Goal: Information Seeking & Learning: Learn about a topic

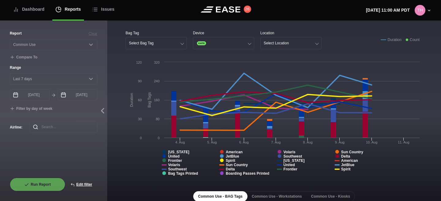
select select "Common Use"
select select "7"
click at [85, 186] on button "Edit filter" at bounding box center [81, 184] width 32 height 13
select select "Common Use"
select select "0"
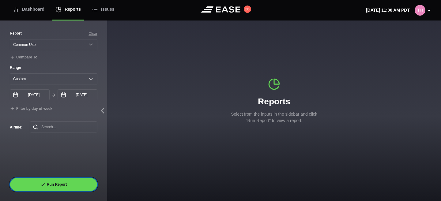
click at [59, 181] on button "Run Report" at bounding box center [53, 184] width 87 height 13
select select "Common Use"
select select "7"
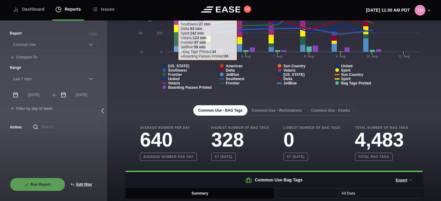
scroll to position [105, 0]
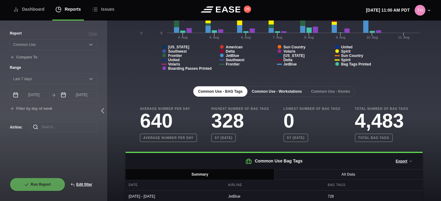
click at [277, 94] on button "Common Use - Workstations" at bounding box center [277, 91] width 60 height 10
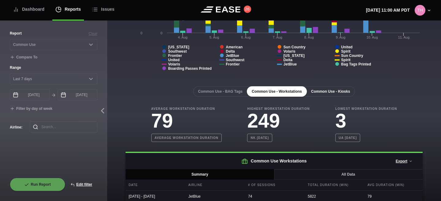
click at [320, 91] on button "Common Use - Kiosks" at bounding box center [330, 91] width 49 height 10
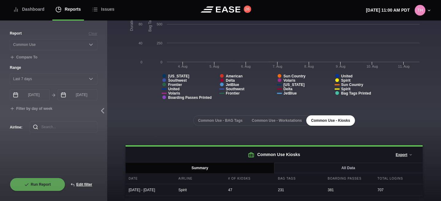
scroll to position [81, 0]
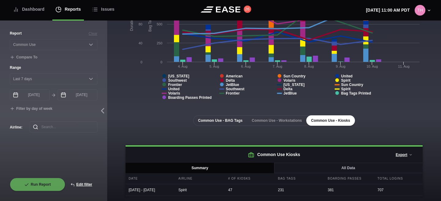
click at [225, 117] on button "Common Use - BAG Tags" at bounding box center [220, 120] width 54 height 10
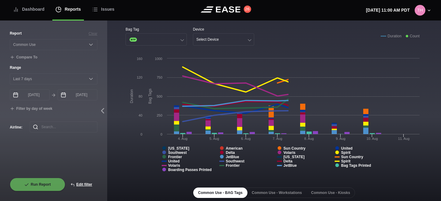
scroll to position [0, 0]
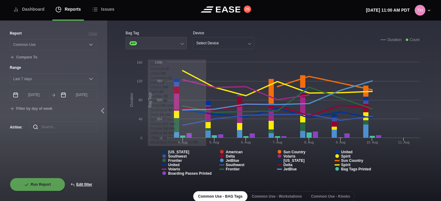
click at [161, 40] on button "BTP" at bounding box center [155, 43] width 61 height 12
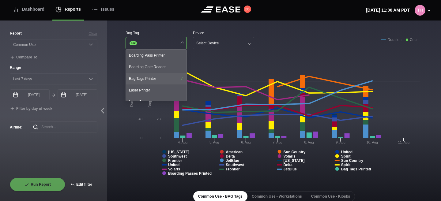
click at [159, 78] on div "Bag Tags Printer" at bounding box center [156, 79] width 61 height 12
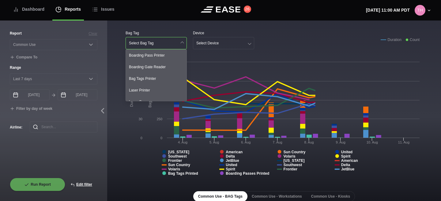
click at [127, 130] on rect at bounding box center [273, 120] width 297 height 122
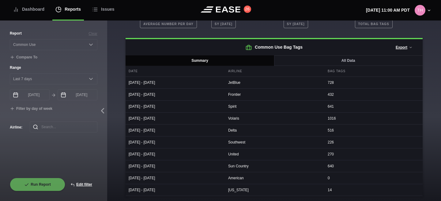
scroll to position [166, 0]
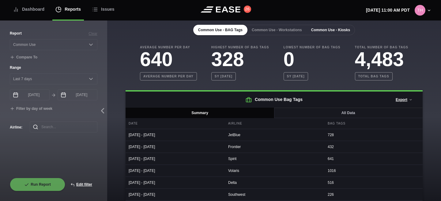
click at [327, 32] on button "Common Use - Kiosks" at bounding box center [330, 30] width 49 height 10
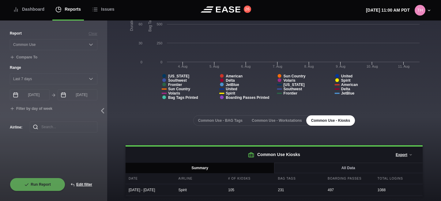
scroll to position [81, 0]
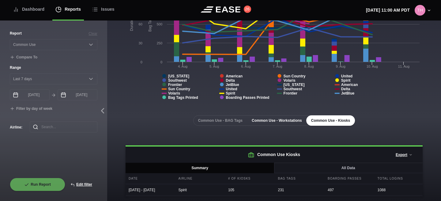
click at [289, 117] on button "Common Use - Workstations" at bounding box center [277, 120] width 60 height 10
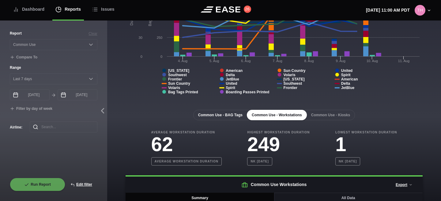
click at [231, 116] on button "Common Use - BAG Tags" at bounding box center [220, 115] width 54 height 10
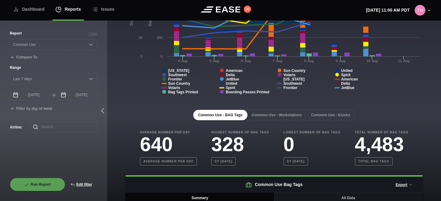
scroll to position [0, 0]
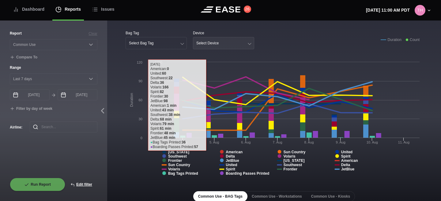
click at [214, 44] on div "Select Device" at bounding box center [207, 43] width 22 height 4
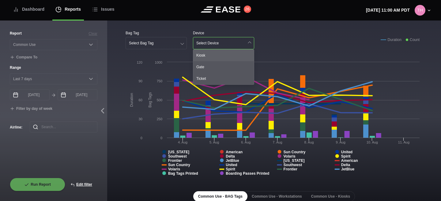
click at [210, 58] on div "Kiosk" at bounding box center [223, 56] width 61 height 12
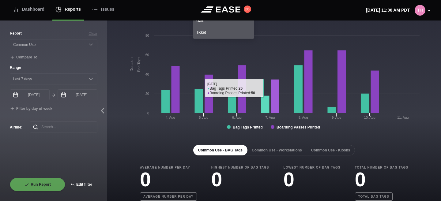
scroll to position [99, 0]
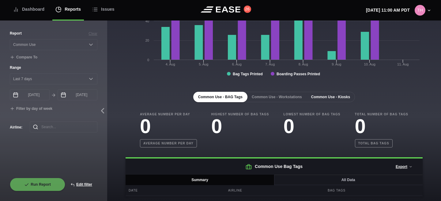
click at [328, 102] on button "Common Use - Kiosks" at bounding box center [330, 97] width 49 height 10
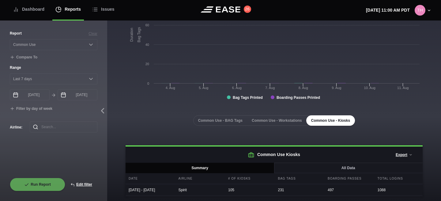
scroll to position [81, 0]
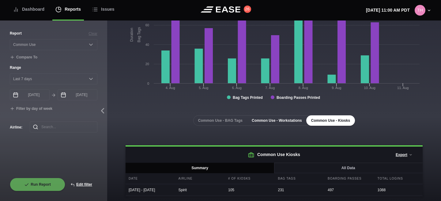
click at [301, 120] on button "Common Use - Workstations" at bounding box center [277, 120] width 60 height 10
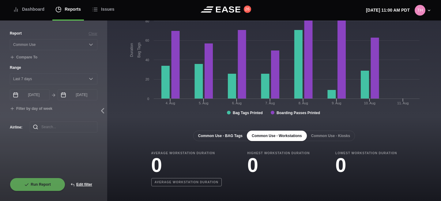
click at [234, 137] on button "Common Use - BAG Tags" at bounding box center [220, 136] width 54 height 10
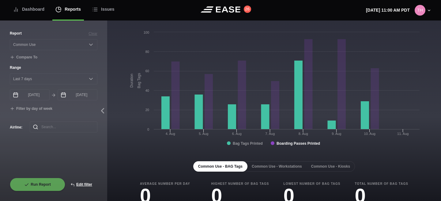
scroll to position [99, 0]
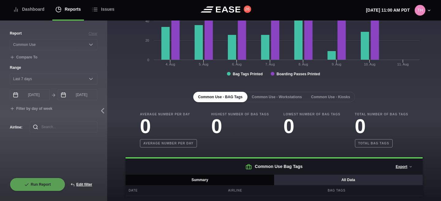
click at [298, 177] on button "All Data" at bounding box center [347, 180] width 149 height 10
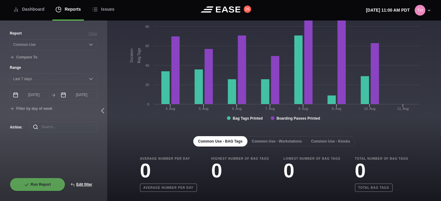
scroll to position [0, 0]
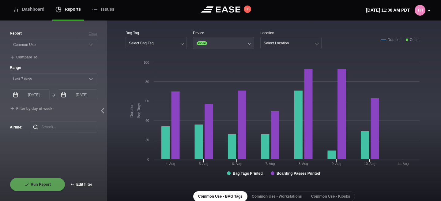
click at [233, 46] on button "KIOSK" at bounding box center [223, 43] width 61 height 12
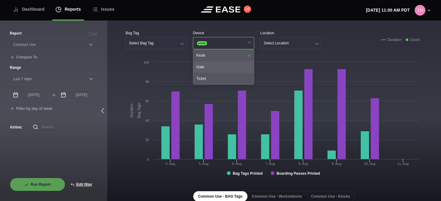
click at [224, 68] on div "Gate" at bounding box center [223, 67] width 61 height 12
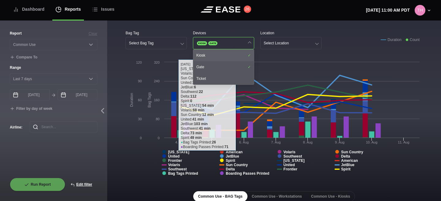
click at [245, 56] on div "Kiosk" at bounding box center [223, 56] width 61 height 12
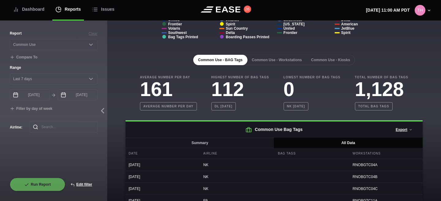
scroll to position [148, 0]
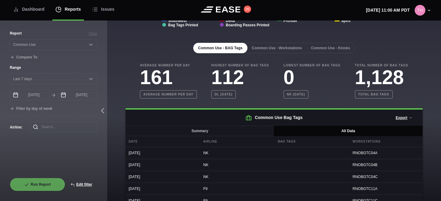
click at [275, 51] on button "Common Use - Workstations" at bounding box center [277, 48] width 60 height 10
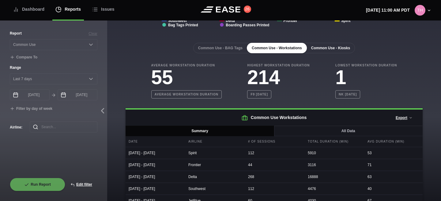
click at [319, 49] on button "Common Use - Kiosks" at bounding box center [330, 48] width 49 height 10
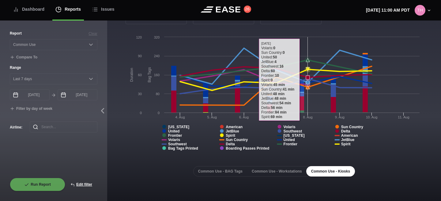
scroll to position [0, 0]
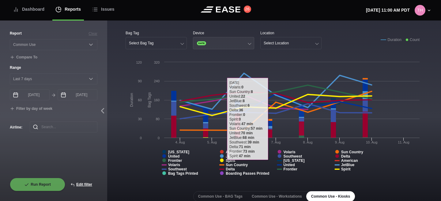
click at [235, 42] on button "GATE" at bounding box center [223, 43] width 61 height 12
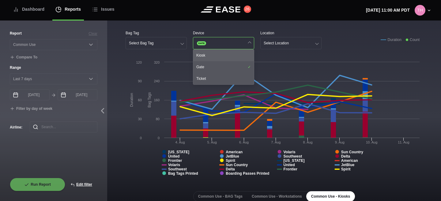
click at [226, 53] on div "Kiosk" at bounding box center [223, 56] width 61 height 12
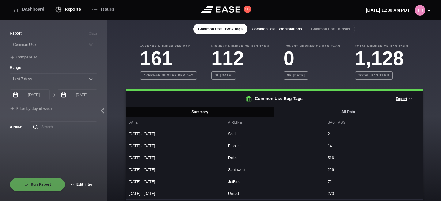
click at [281, 31] on button "Common Use - Workstations" at bounding box center [277, 29] width 60 height 10
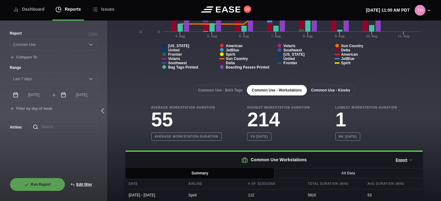
click at [328, 93] on button "Common Use - Kiosks" at bounding box center [330, 90] width 49 height 10
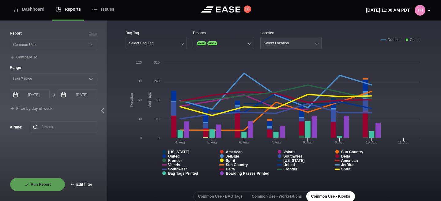
click at [280, 39] on button "Select Location" at bounding box center [290, 43] width 61 height 12
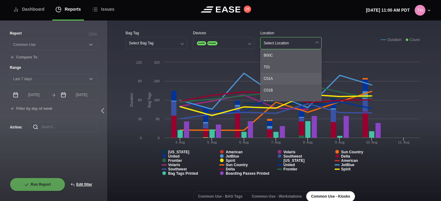
click at [274, 75] on div "C01A" at bounding box center [290, 79] width 61 height 12
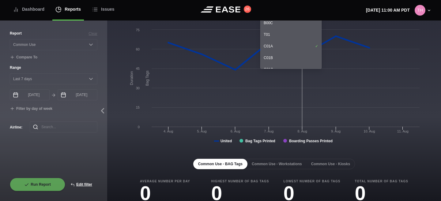
scroll to position [99, 0]
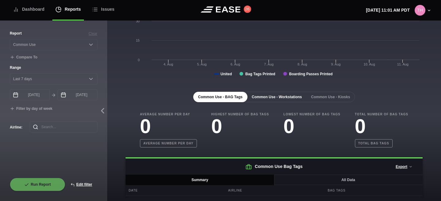
click at [281, 95] on button "Common Use - Workstations" at bounding box center [277, 97] width 60 height 10
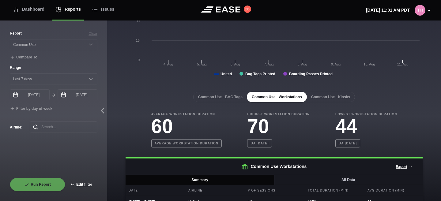
scroll to position [111, 0]
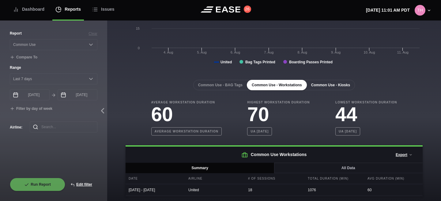
click at [324, 87] on button "Common Use - Kiosks" at bounding box center [330, 85] width 49 height 10
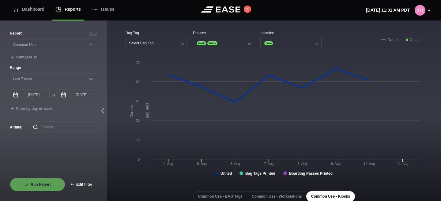
scroll to position [25, 0]
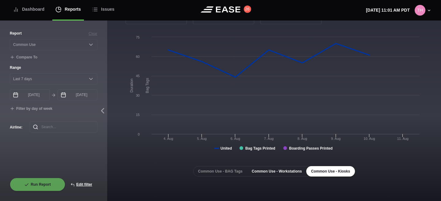
click at [270, 172] on button "Common Use - Workstations" at bounding box center [277, 171] width 60 height 10
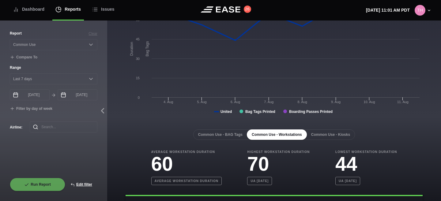
scroll to position [111, 0]
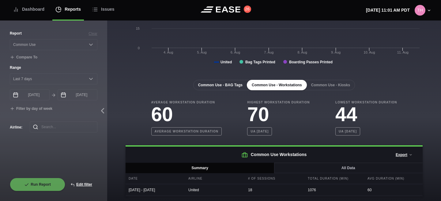
click at [236, 88] on button "Common Use - BAG Tags" at bounding box center [220, 85] width 54 height 10
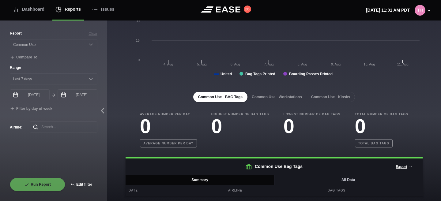
scroll to position [0, 0]
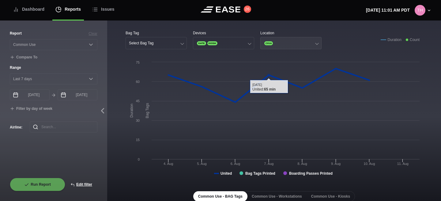
click at [275, 40] on button "C01A" at bounding box center [290, 43] width 61 height 12
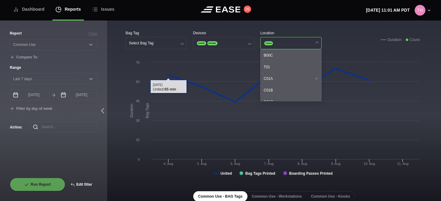
click at [82, 184] on button "Edit filter" at bounding box center [81, 184] width 32 height 13
select select "Common Use"
select select "0"
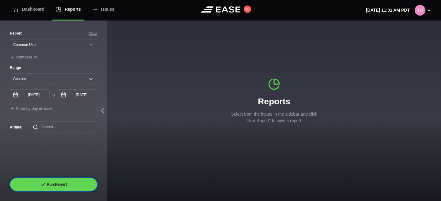
click at [82, 184] on button "Run Report" at bounding box center [53, 184] width 87 height 13
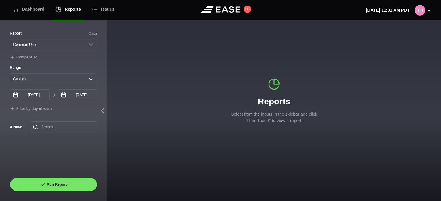
select select "Common Use"
select select "7"
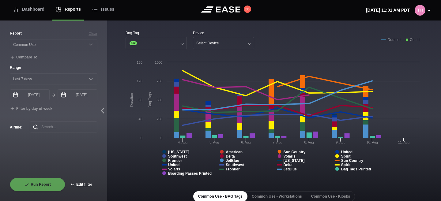
click at [128, 139] on rect at bounding box center [273, 120] width 297 height 122
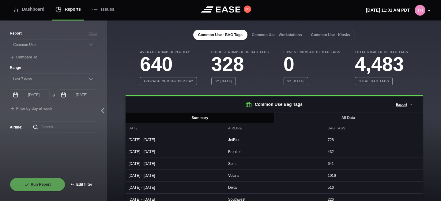
scroll to position [120, 0]
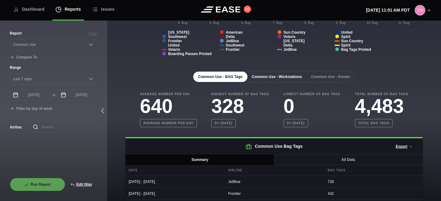
click at [283, 79] on button "Common Use - Workstations" at bounding box center [277, 77] width 60 height 10
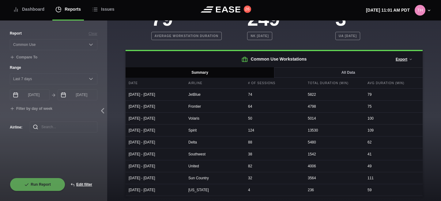
scroll to position [151, 0]
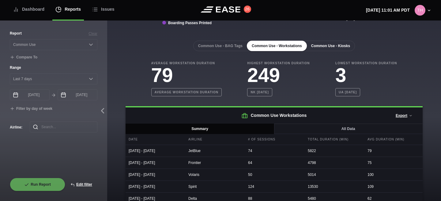
click at [321, 47] on button "Common Use - Kiosks" at bounding box center [330, 46] width 49 height 10
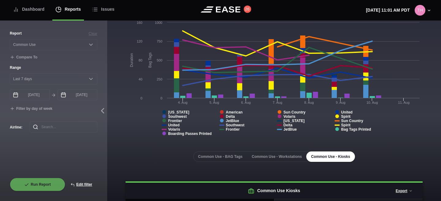
scroll to position [0, 0]
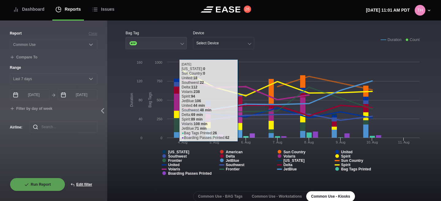
click at [170, 44] on button "BTP" at bounding box center [155, 43] width 61 height 12
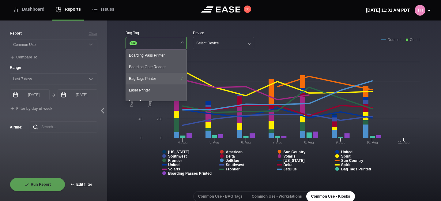
click at [165, 79] on div "Bag Tags Printer" at bounding box center [156, 79] width 61 height 12
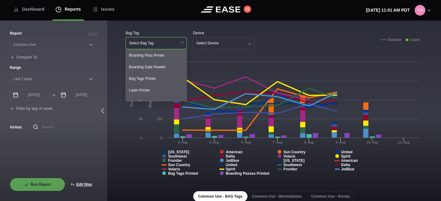
click at [132, 147] on rect at bounding box center [273, 120] width 297 height 122
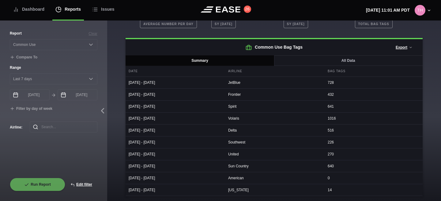
scroll to position [128, 0]
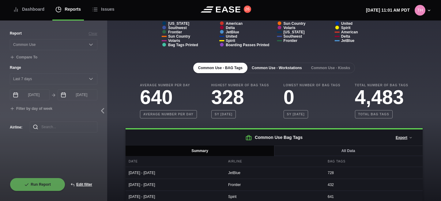
click at [296, 65] on button "Common Use - Workstations" at bounding box center [277, 68] width 60 height 10
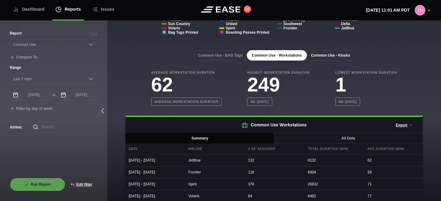
click at [331, 54] on button "Common Use - Kiosks" at bounding box center [330, 55] width 49 height 10
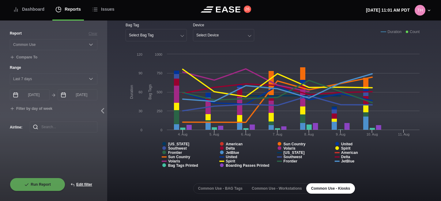
scroll to position [0, 0]
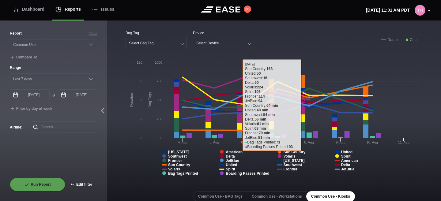
click at [307, 24] on div "Bag Tag Select Bag Tag Device Select Device Duration Count Created with Highcha…" at bounding box center [273, 148] width 333 height 256
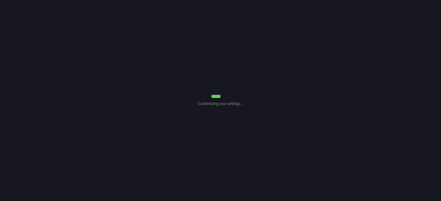
select select "Common Use"
select select "7"
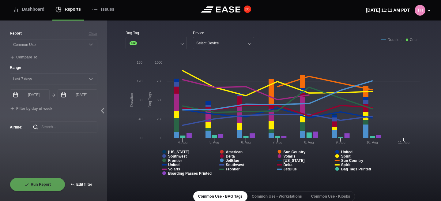
click at [247, 11] on button "26" at bounding box center [247, 9] width 7 height 7
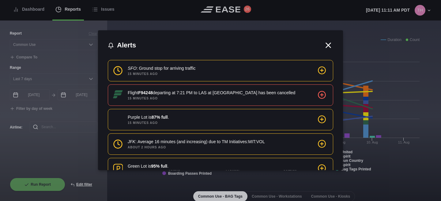
click at [331, 45] on icon at bounding box center [327, 45] width 9 height 9
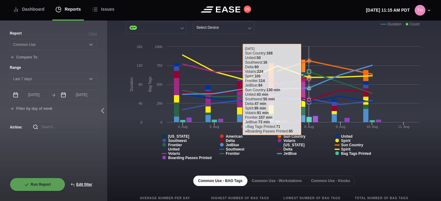
scroll to position [19, 0]
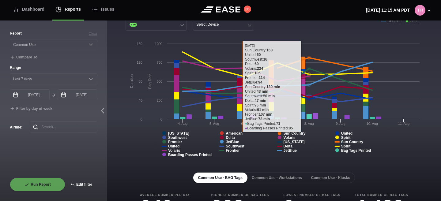
click at [318, 30] on div "Bag Tag BTP Device Select Device Duration Count" at bounding box center [273, 21] width 297 height 19
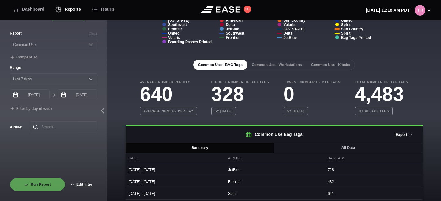
scroll to position [160, 0]
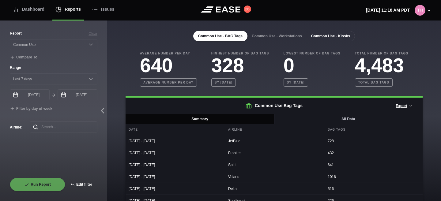
click at [321, 36] on button "Common Use - Kiosks" at bounding box center [330, 36] width 49 height 10
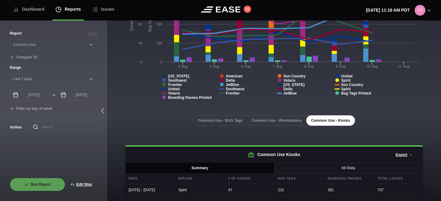
scroll to position [18, 0]
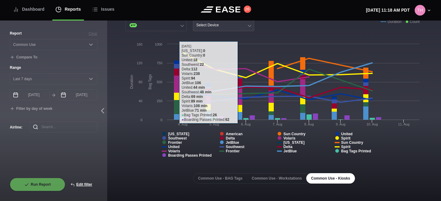
click at [236, 27] on button "Select Device" at bounding box center [223, 25] width 61 height 12
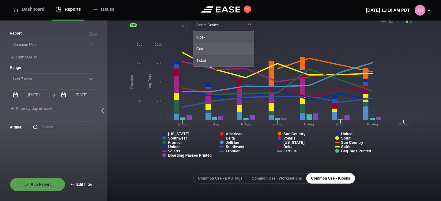
click at [223, 46] on div "Gate" at bounding box center [223, 49] width 61 height 12
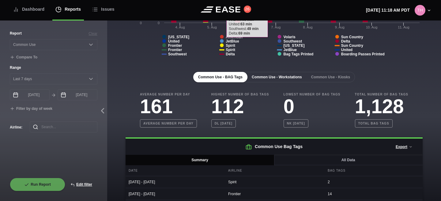
click at [276, 77] on button "Common Use - Workstations" at bounding box center [277, 77] width 60 height 10
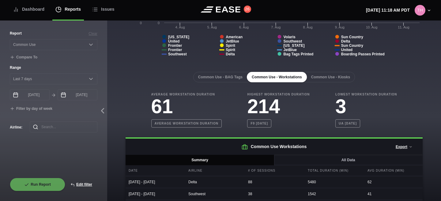
scroll to position [119, 0]
click at [331, 79] on button "Common Use - Kiosks" at bounding box center [330, 77] width 49 height 10
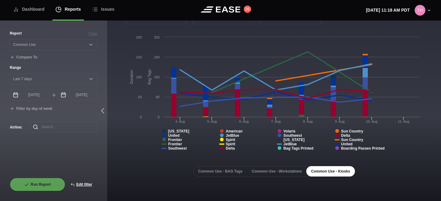
scroll to position [0, 0]
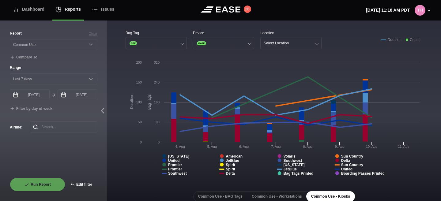
click at [79, 185] on button "Edit filter" at bounding box center [81, 184] width 32 height 13
select select "Common Use"
select select "0"
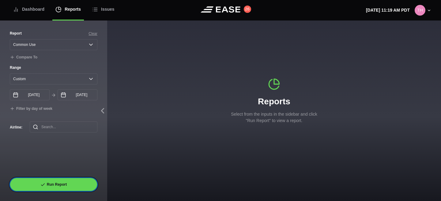
click at [62, 183] on button "Run Report" at bounding box center [53, 184] width 87 height 13
select select "Common Use"
select select "7"
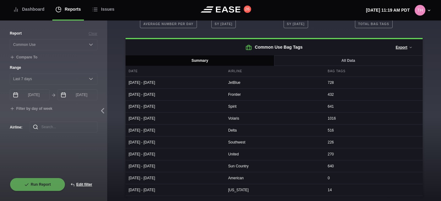
scroll to position [176, 0]
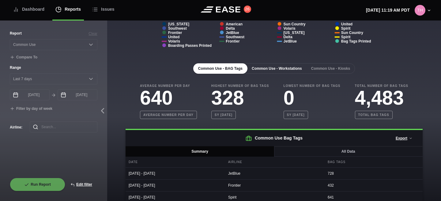
click at [262, 68] on button "Common Use - Workstations" at bounding box center [277, 68] width 60 height 10
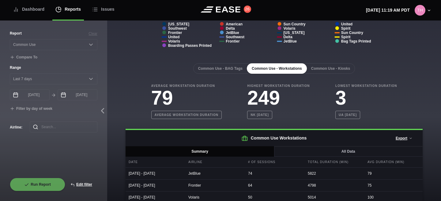
scroll to position [194, 0]
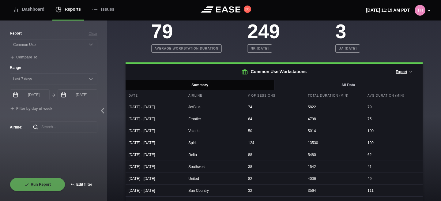
click at [338, 46] on b "UA [DATE]" at bounding box center [347, 48] width 25 height 8
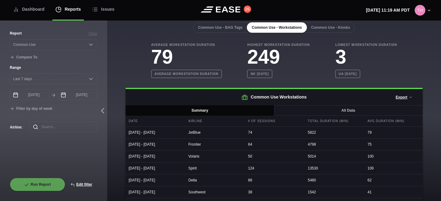
scroll to position [82, 0]
